Goal: Navigation & Orientation: Find specific page/section

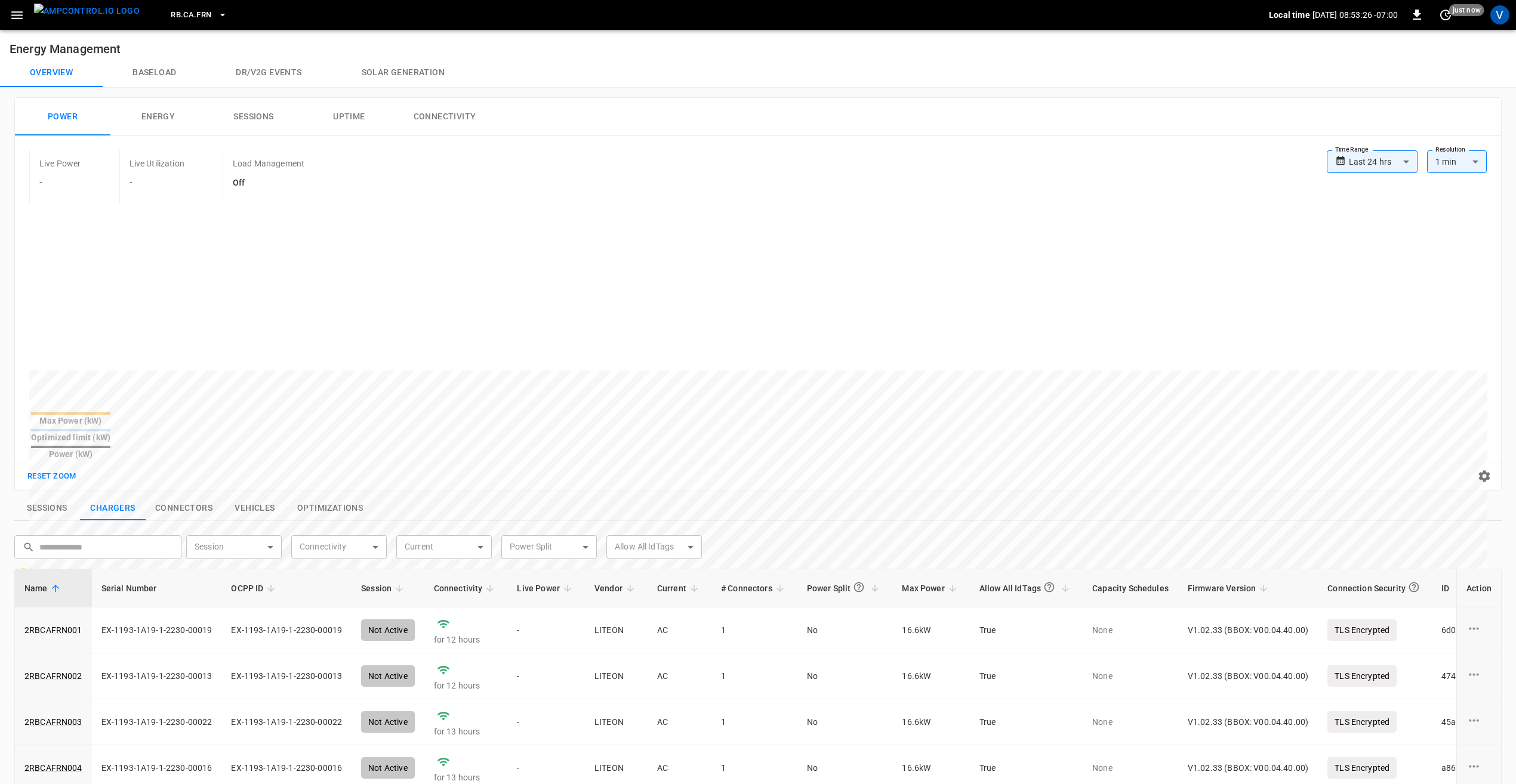
click at [23, 16] on icon "button" at bounding box center [16, 15] width 15 height 15
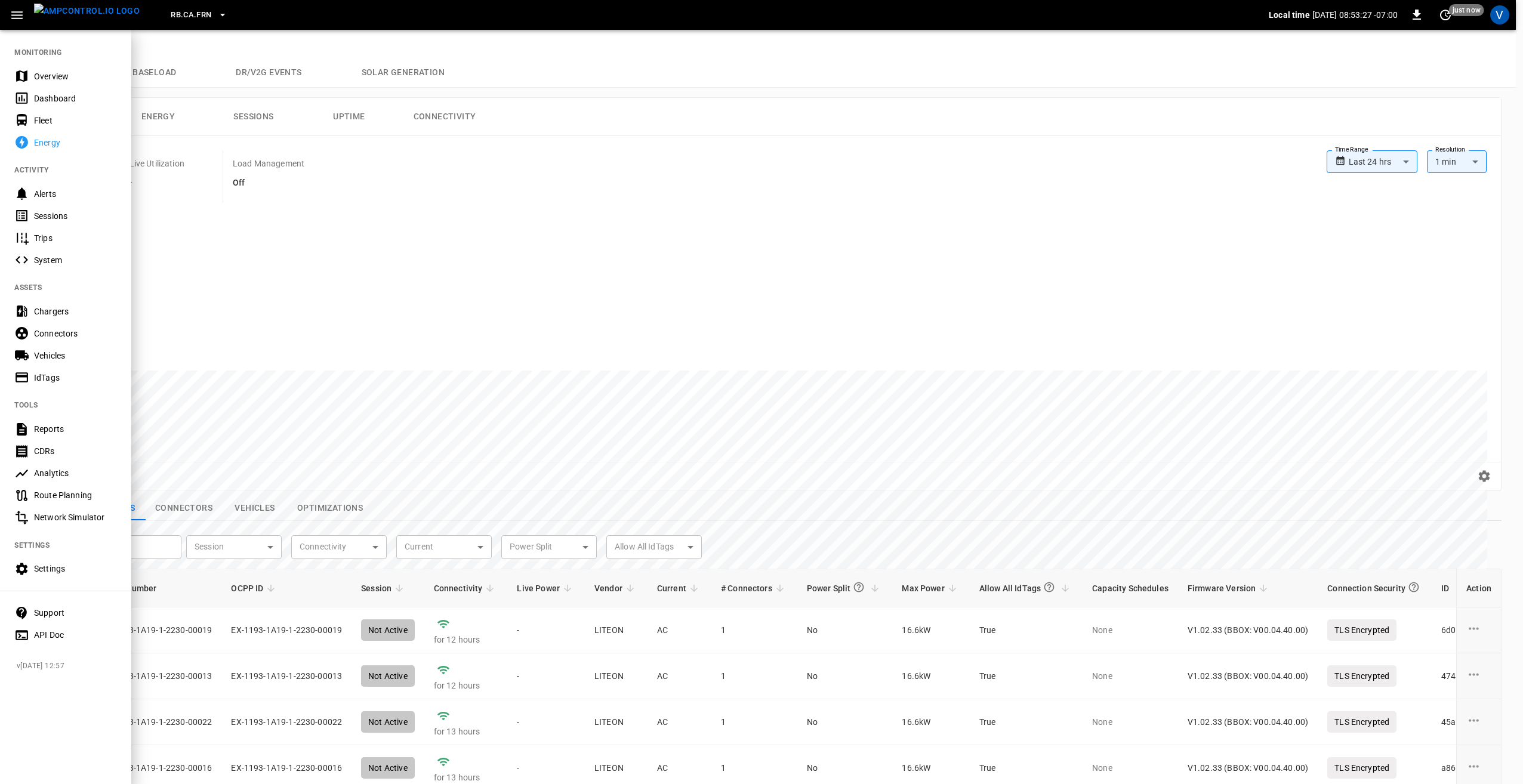
drag, startPoint x: 53, startPoint y: 78, endPoint x: 56, endPoint y: 89, distance: 11.4
click at [53, 78] on div "Overview" at bounding box center [75, 76] width 83 height 12
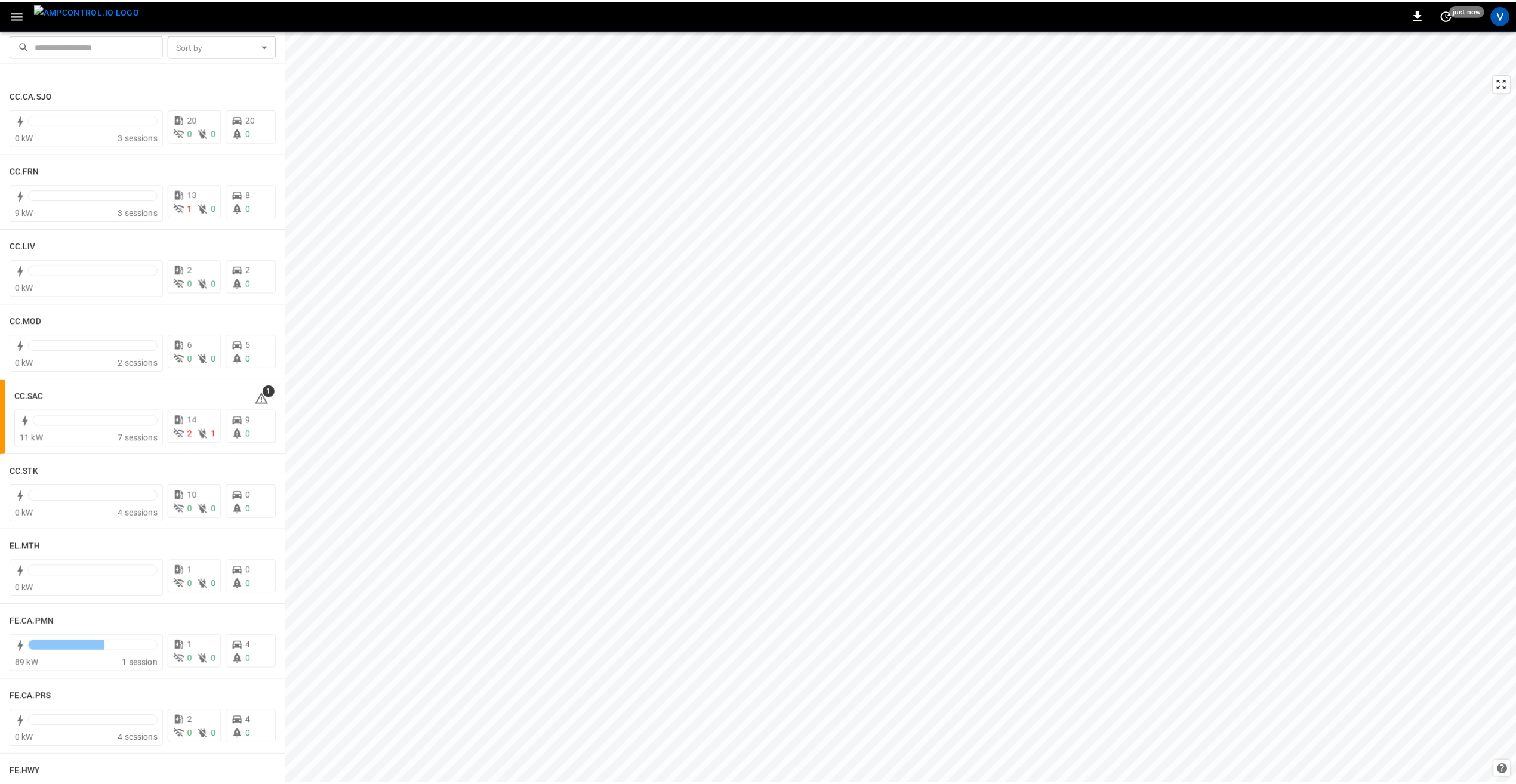
scroll to position [716, 0]
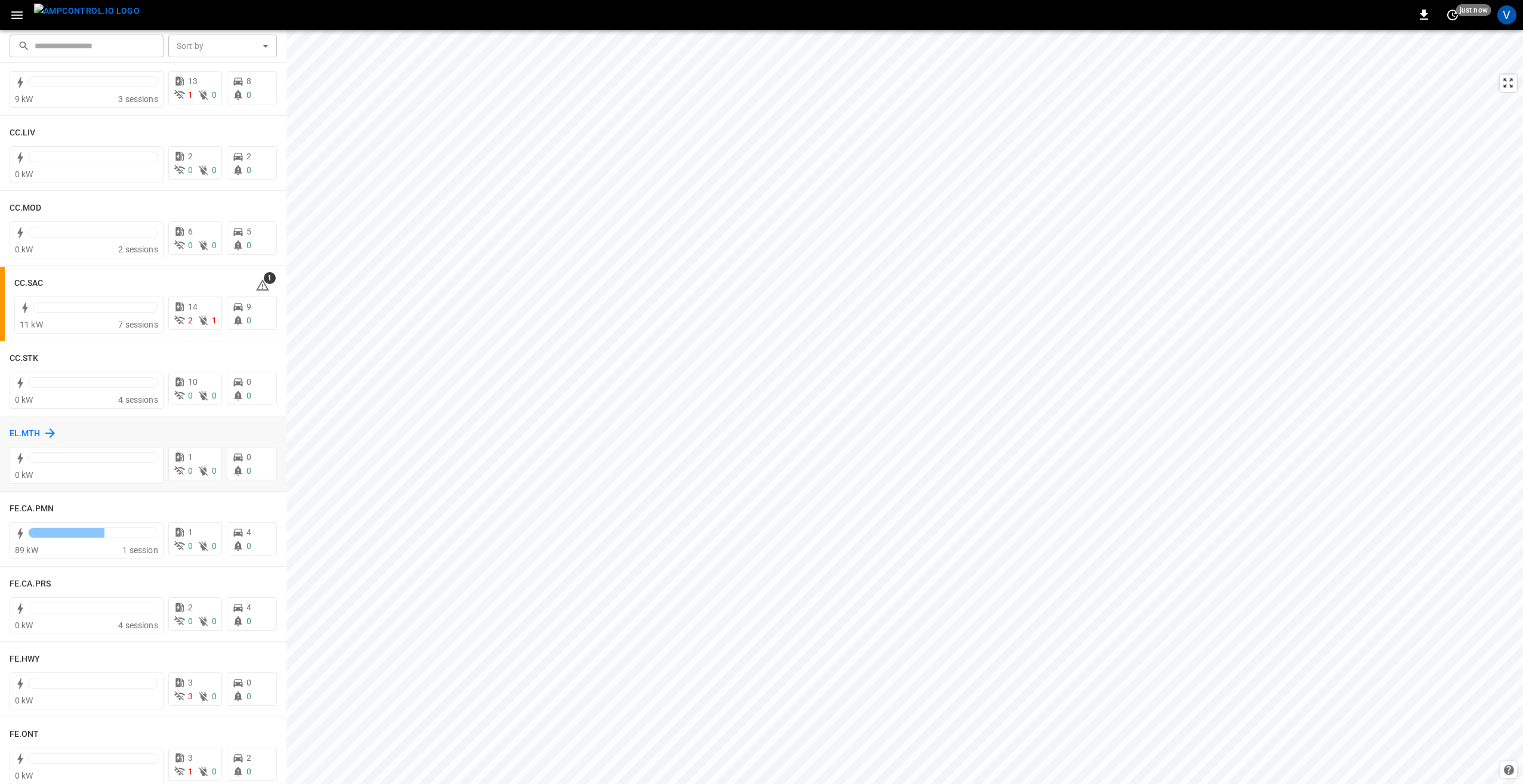
click at [27, 428] on h6 "EL.MTH" at bounding box center [25, 434] width 31 height 13
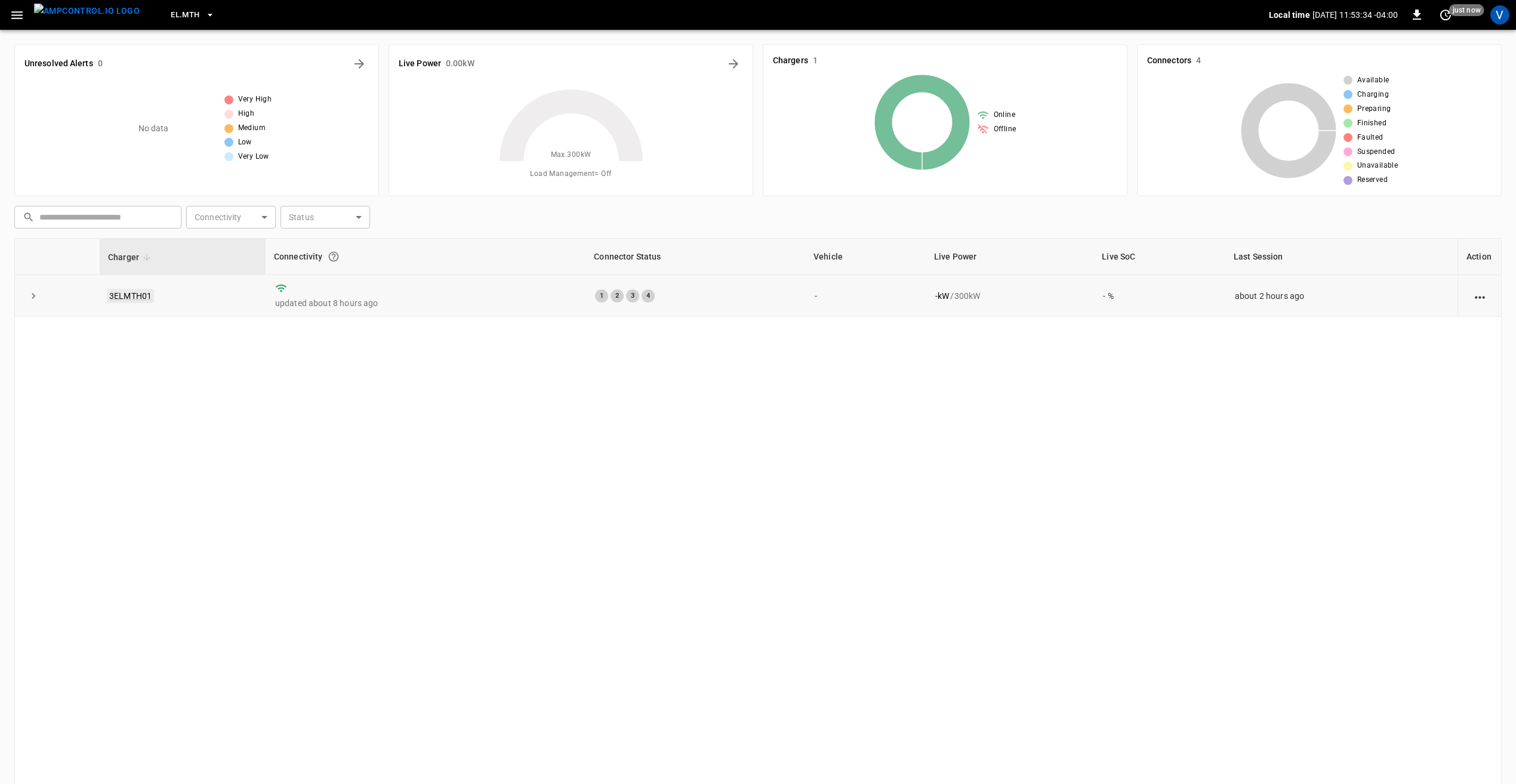
click at [132, 295] on link "3ELMTH01" at bounding box center [131, 296] width 47 height 15
